Goal: Use online tool/utility: Utilize a website feature to perform a specific function

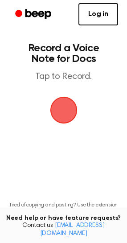
click at [64, 101] on span "button" at bounding box center [63, 110] width 25 height 25
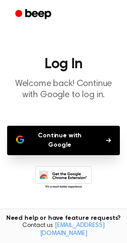
click at [97, 127] on button "Continue with Google" at bounding box center [63, 140] width 113 height 29
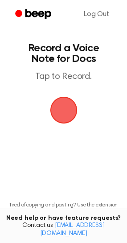
click at [64, 112] on span "button" at bounding box center [63, 110] width 27 height 27
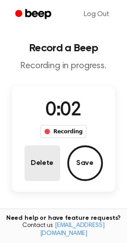
click at [42, 162] on button "Delete" at bounding box center [43, 163] width 36 height 36
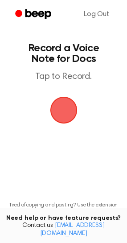
click at [65, 98] on span "button" at bounding box center [63, 110] width 25 height 25
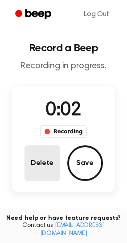
click at [40, 173] on button "Delete" at bounding box center [43, 163] width 36 height 36
